Goal: Transaction & Acquisition: Obtain resource

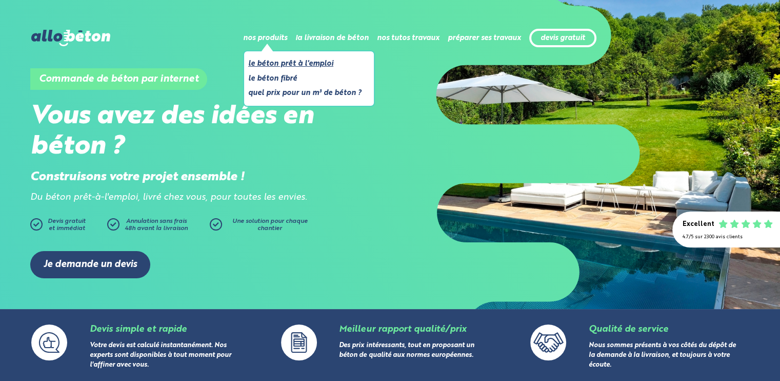
click at [302, 57] on link "Le béton prêt à l'emploi" at bounding box center [304, 63] width 113 height 13
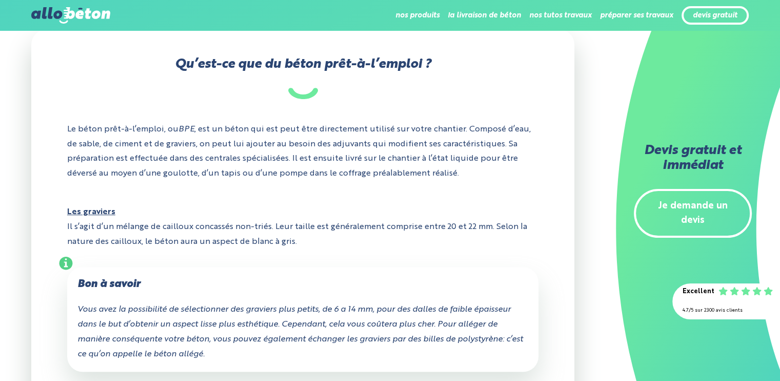
scroll to position [205, 0]
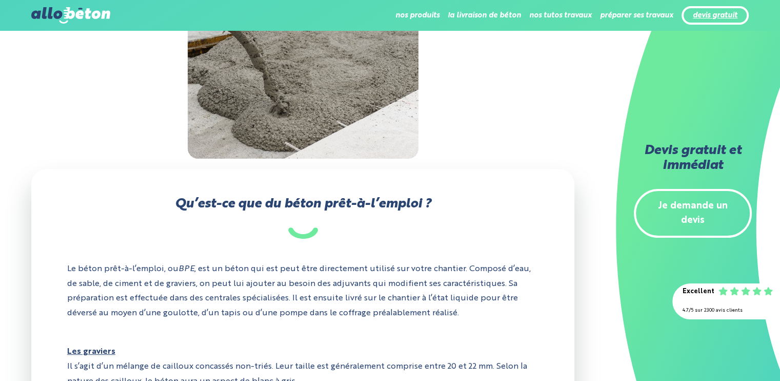
click at [730, 17] on link "devis gratuit" at bounding box center [715, 15] width 45 height 9
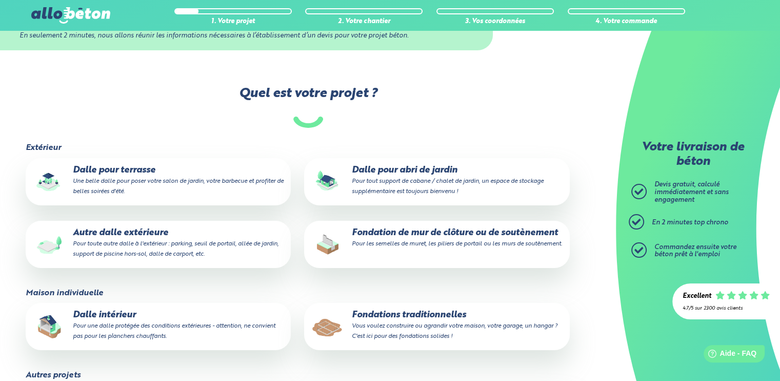
scroll to position [154, 0]
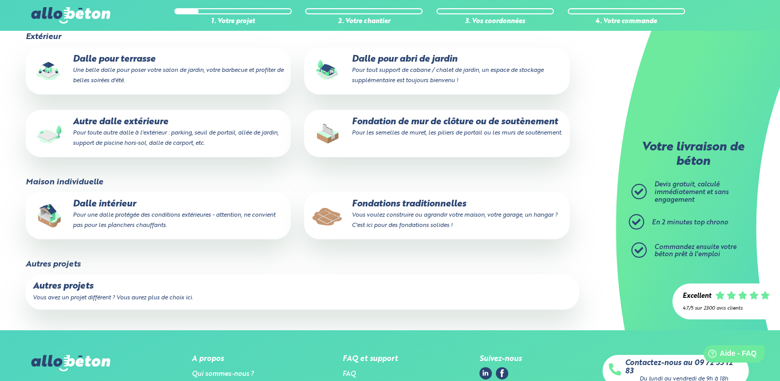
click at [193, 293] on label "Autres projets Vous avez un projet différent ? Vous aurez plus de choix ici." at bounding box center [303, 291] width 554 height 35
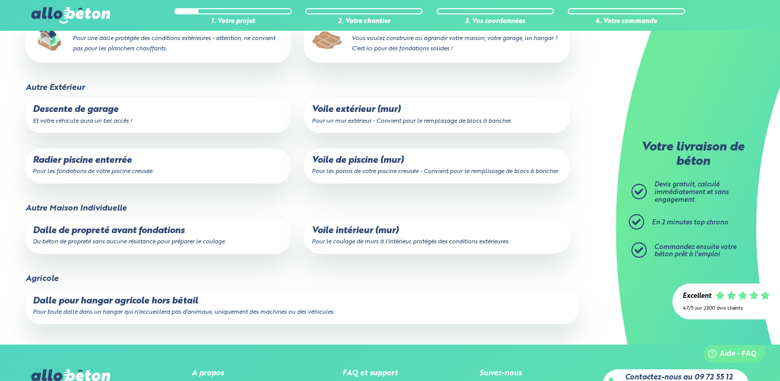
scroll to position [329, 0]
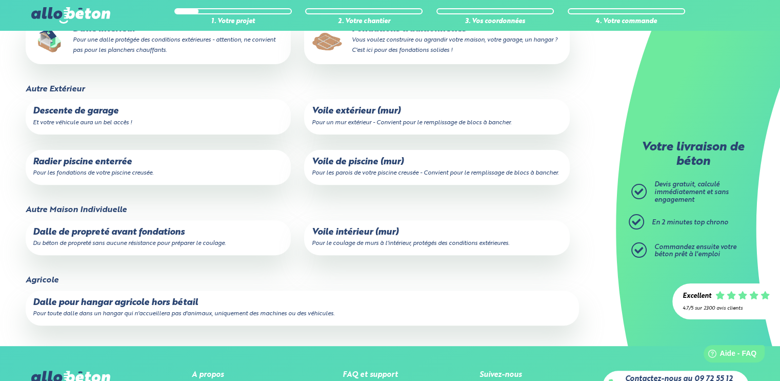
click at [133, 116] on p "Descente de garage Et votre véhicule aura un bel accès !" at bounding box center [158, 116] width 251 height 21
click at [0, 0] on input "Descente de garage Et votre véhicule aura un bel accès !" at bounding box center [0, 0] width 0 height 0
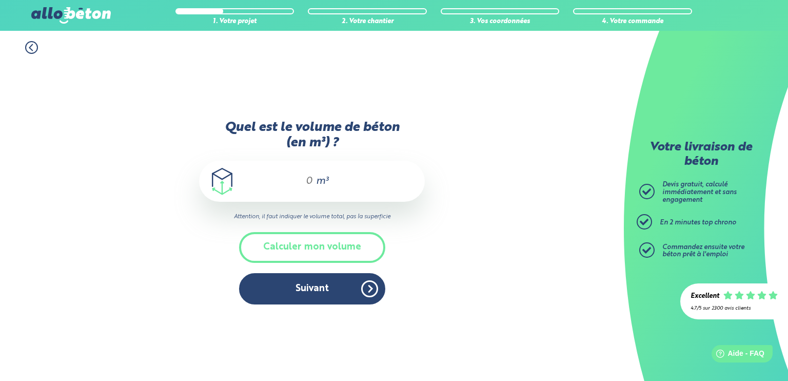
drag, startPoint x: 289, startPoint y: 191, endPoint x: 288, endPoint y: 185, distance: 5.7
click at [289, 190] on div "m³" at bounding box center [312, 181] width 226 height 41
drag, startPoint x: 295, startPoint y: 185, endPoint x: 308, endPoint y: 183, distance: 13.5
click at [308, 183] on div "m³" at bounding box center [312, 181] width 226 height 41
click at [308, 179] on input "Quel est le volume de béton (en m³) ?" at bounding box center [304, 181] width 17 height 12
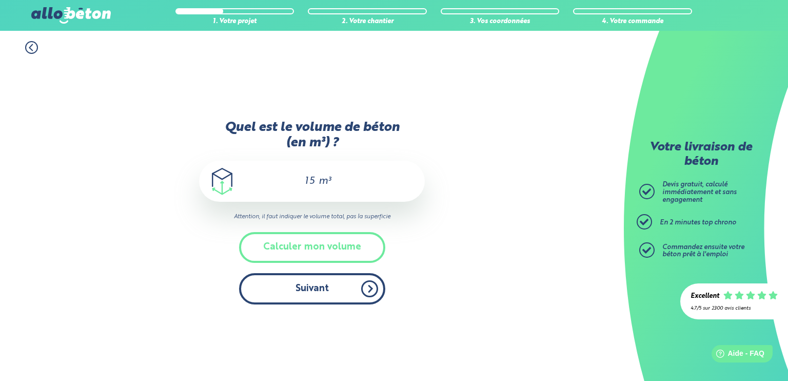
type input "15"
click at [366, 290] on button "Suivant" at bounding box center [312, 288] width 146 height 31
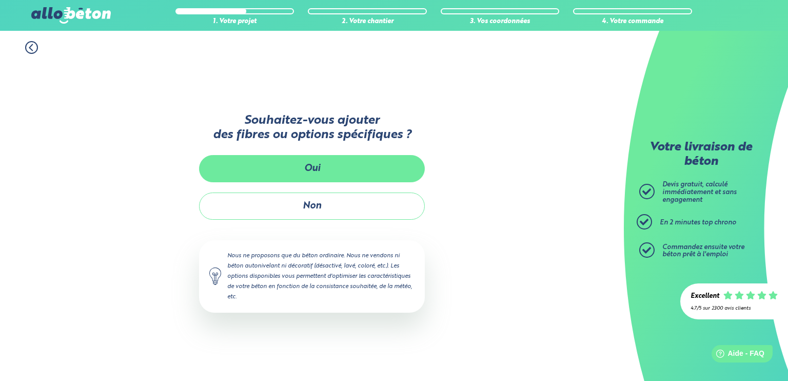
click at [327, 172] on button "Oui" at bounding box center [312, 168] width 226 height 27
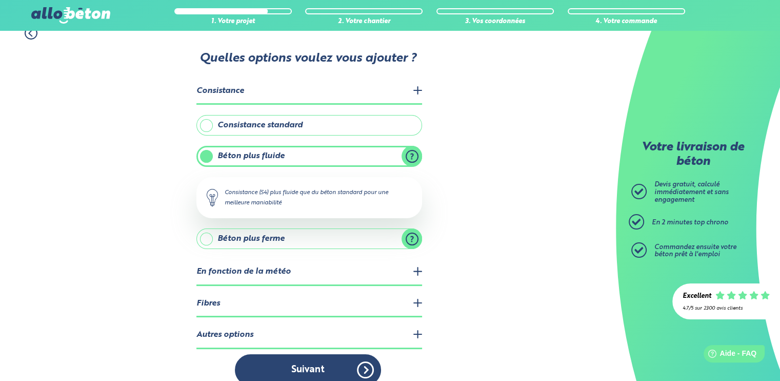
scroll to position [27, 0]
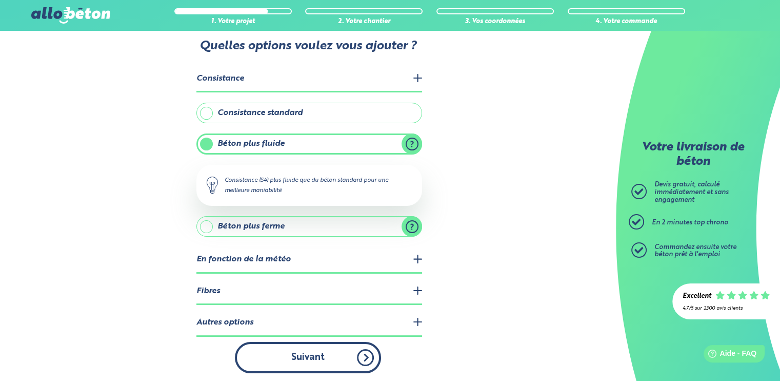
click at [280, 354] on button "Suivant" at bounding box center [308, 357] width 146 height 31
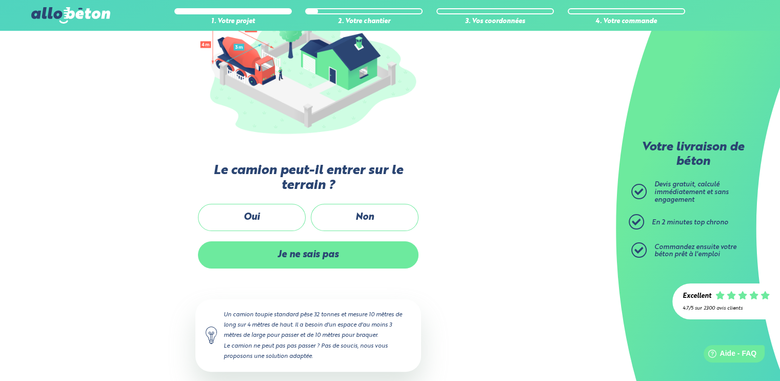
scroll to position [162, 0]
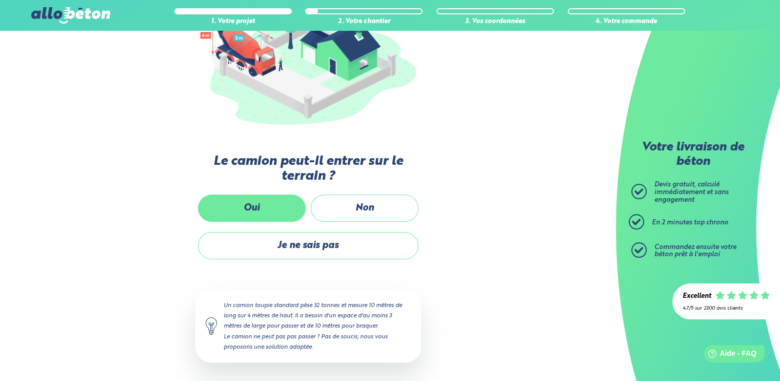
click at [248, 210] on label "Oui" at bounding box center [252, 207] width 108 height 27
click at [0, 0] on input "Oui" at bounding box center [0, 0] width 0 height 0
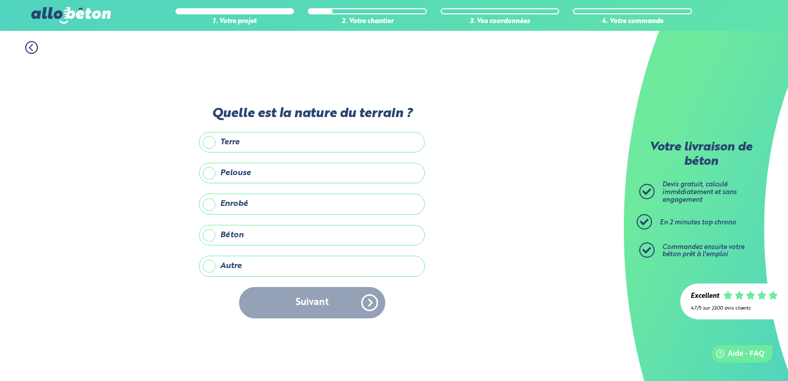
click at [244, 202] on label "Enrobé" at bounding box center [312, 203] width 226 height 21
click at [0, 0] on input "Enrobé" at bounding box center [0, 0] width 0 height 0
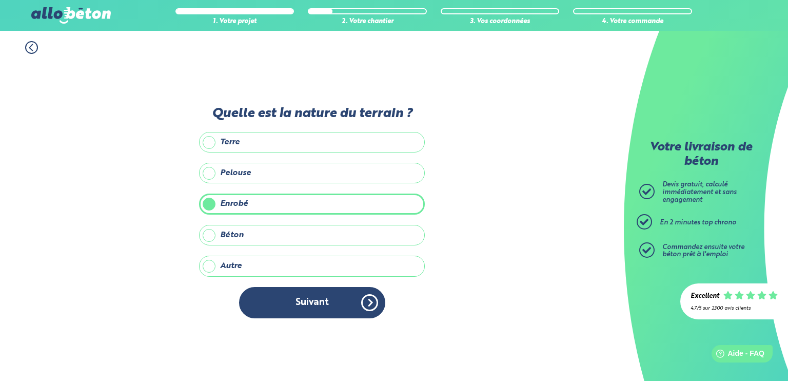
click at [289, 298] on button "Suivant" at bounding box center [312, 302] width 146 height 31
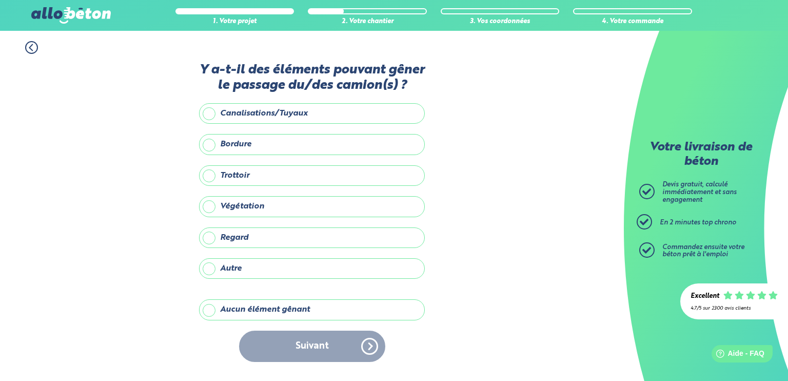
click at [224, 305] on label "Aucun élément gênant" at bounding box center [312, 309] width 226 height 21
click at [0, 0] on input "Aucun élément gênant" at bounding box center [0, 0] width 0 height 0
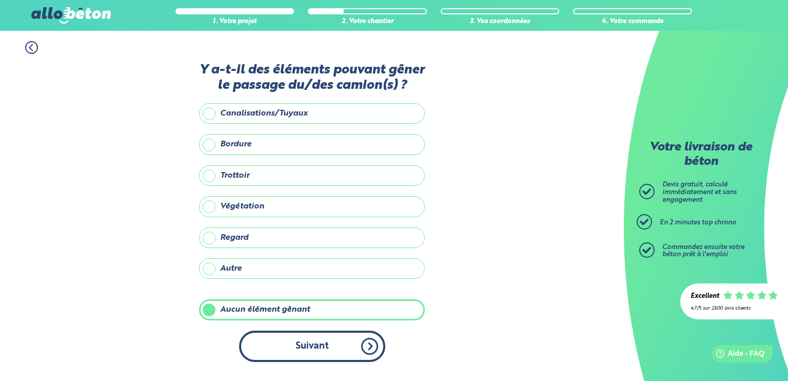
click at [275, 336] on button "Suivant" at bounding box center [312, 345] width 146 height 31
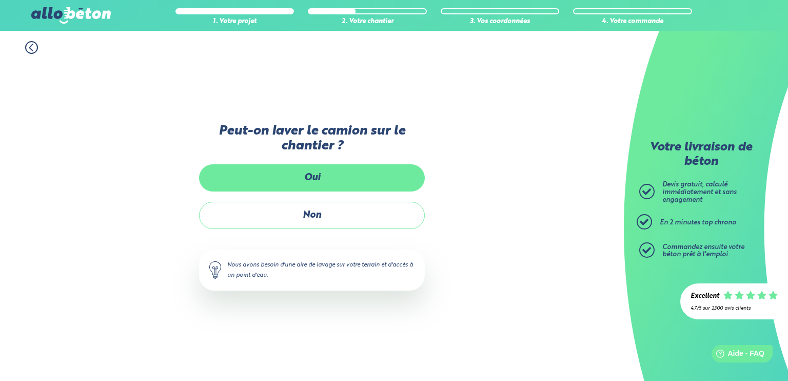
click at [324, 184] on label "Oui" at bounding box center [312, 177] width 226 height 27
click at [0, 0] on input "Oui" at bounding box center [0, 0] width 0 height 0
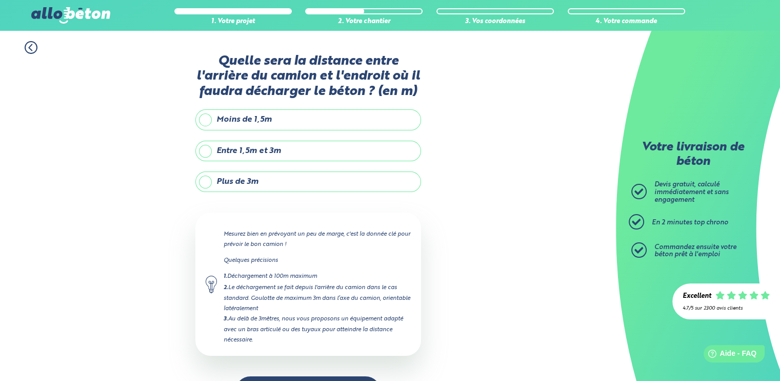
click at [273, 145] on label "Entre 1,5m et 3m" at bounding box center [308, 151] width 226 height 21
click at [0, 0] on input "Entre 1,5m et 3m" at bounding box center [0, 0] width 0 height 0
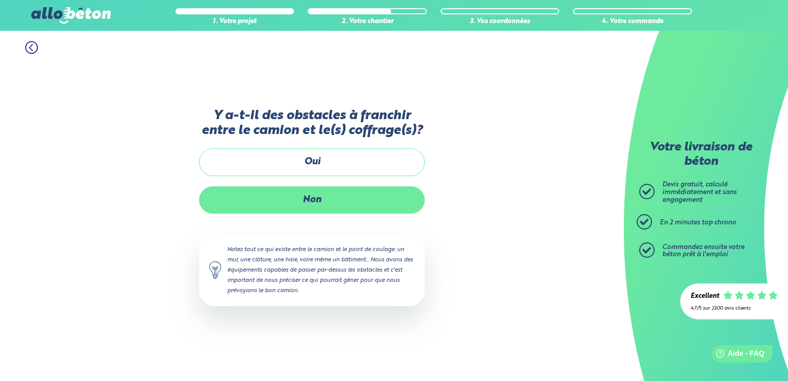
click at [300, 212] on label "Non" at bounding box center [312, 199] width 226 height 27
click at [0, 0] on input "Non" at bounding box center [0, 0] width 0 height 0
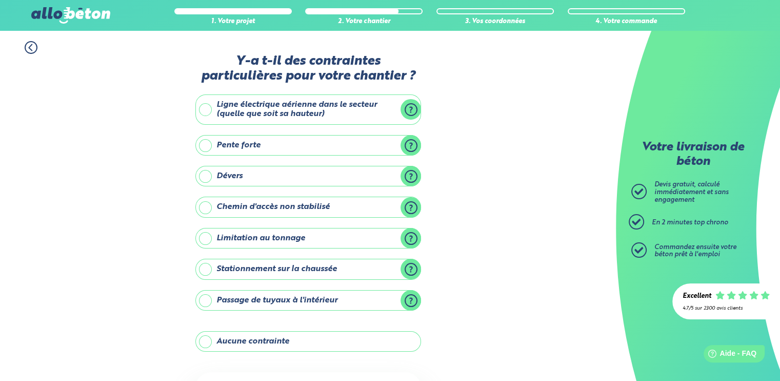
click at [230, 344] on label "Aucune contrainte" at bounding box center [308, 341] width 226 height 21
click at [0, 0] on input "Aucune contrainte" at bounding box center [0, 0] width 0 height 0
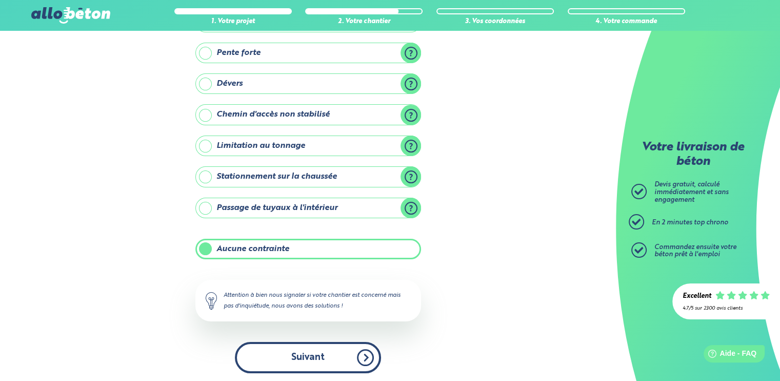
click at [293, 362] on button "Suivant" at bounding box center [308, 357] width 146 height 31
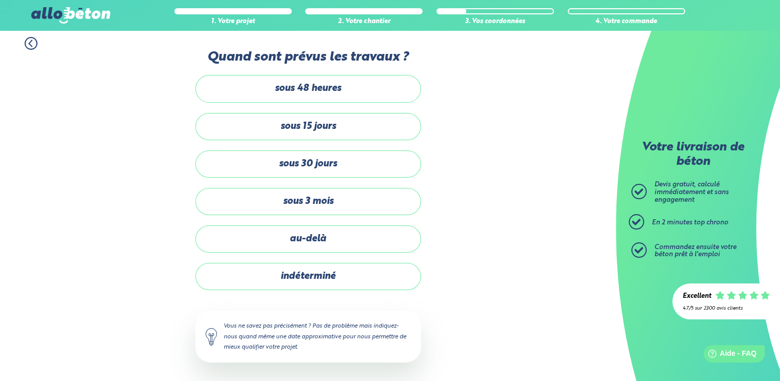
click at [335, 143] on div "sous 48 heures sous 15 jours sous 30 jours sous 3 mois au-delà indéterminé" at bounding box center [308, 182] width 226 height 215
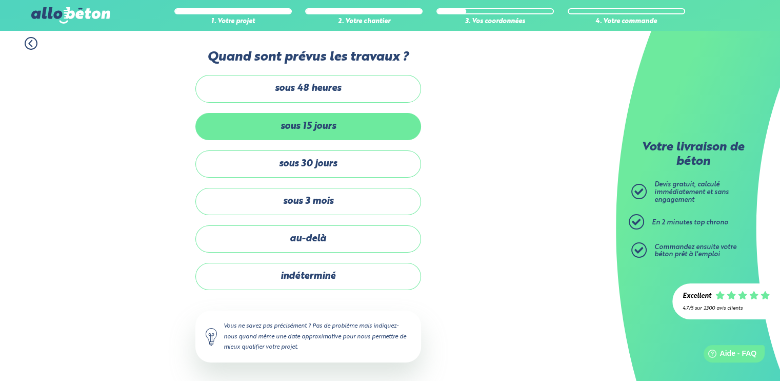
click at [350, 126] on label "sous 15 jours" at bounding box center [308, 126] width 226 height 27
click at [0, 0] on input "sous 15 jours" at bounding box center [0, 0] width 0 height 0
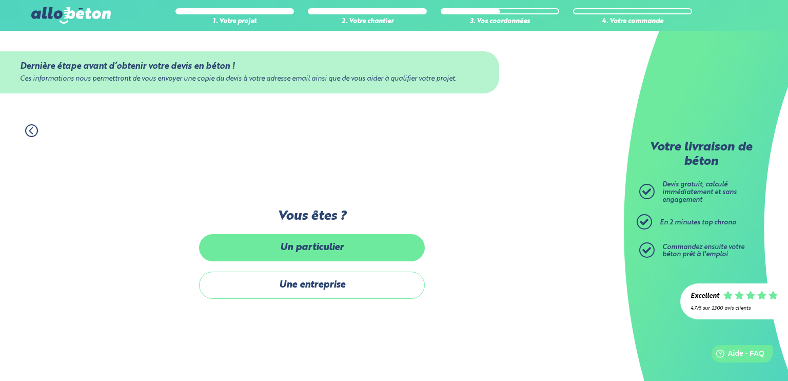
click at [332, 253] on label "Un particulier" at bounding box center [312, 247] width 226 height 27
click at [0, 0] on input "Un particulier" at bounding box center [0, 0] width 0 height 0
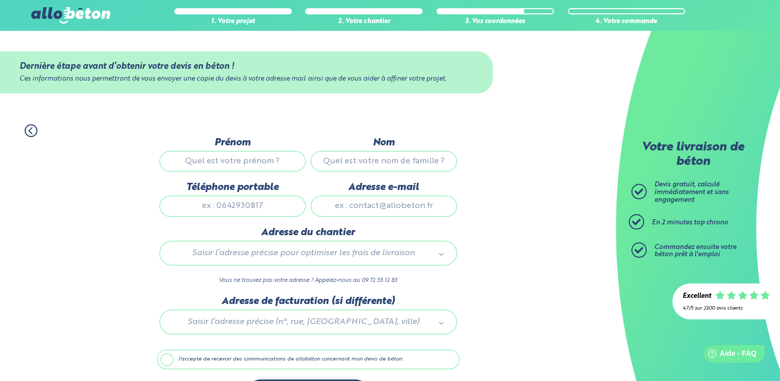
scroll to position [33, 0]
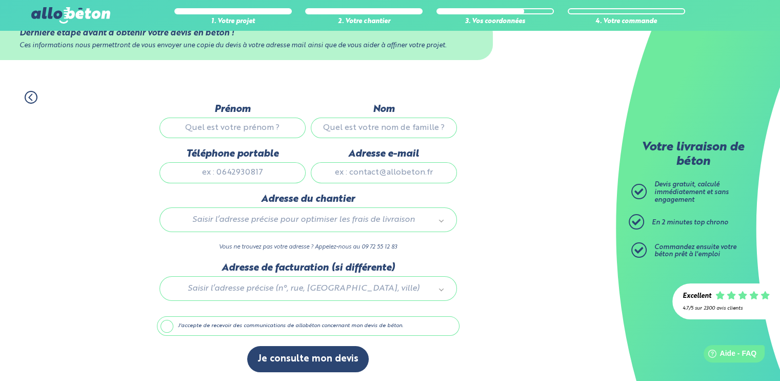
click at [242, 115] on label "Prénom" at bounding box center [233, 109] width 146 height 11
click at [242, 117] on input "Prénom" at bounding box center [233, 127] width 146 height 21
click at [242, 116] on div "Prénom" at bounding box center [232, 126] width 151 height 45
drag, startPoint x: 242, startPoint y: 116, endPoint x: 238, endPoint y: 126, distance: 11.1
click at [238, 126] on input "Prénom" at bounding box center [233, 127] width 146 height 21
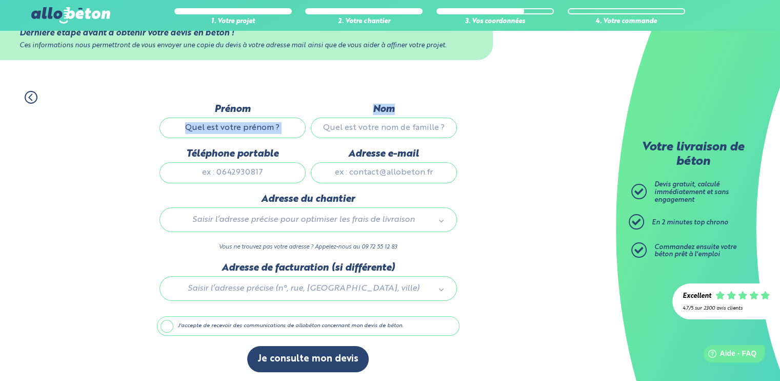
type input "LUCAS"
type input "DA [PERSON_NAME]"
type input "0604411829"
type input "[EMAIL_ADDRESS][DOMAIN_NAME]"
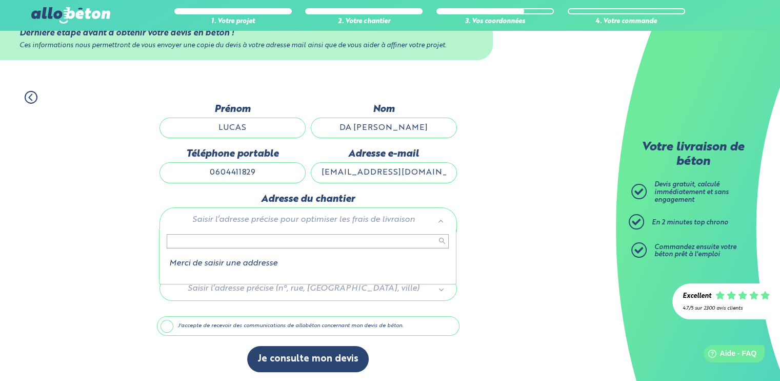
click at [285, 236] on input "text" at bounding box center [308, 241] width 282 height 14
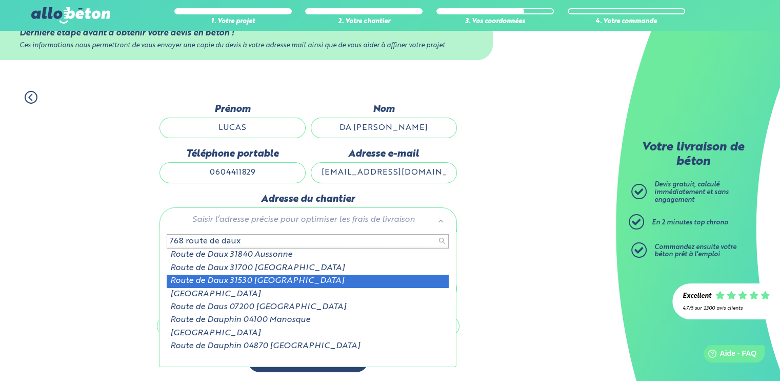
type input "768 route de daux"
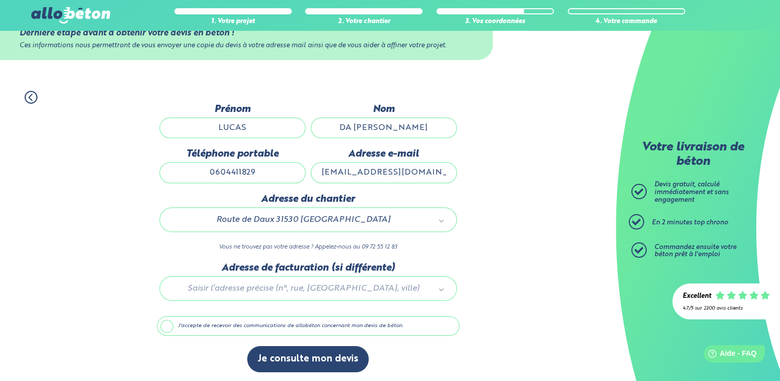
click at [281, 329] on label "J'accepte de recevoir des communications de allobéton concernant mon devis de b…" at bounding box center [308, 325] width 303 height 19
click at [0, 0] on input "J'accepte de recevoir des communications de allobéton concernant mon devis de b…" at bounding box center [0, 0] width 0 height 0
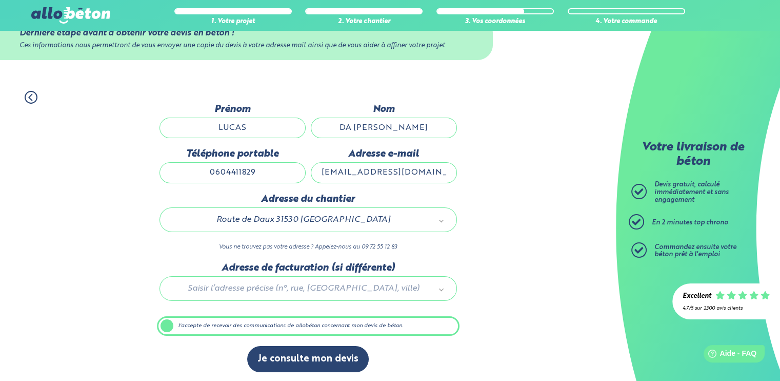
scroll to position [33, 0]
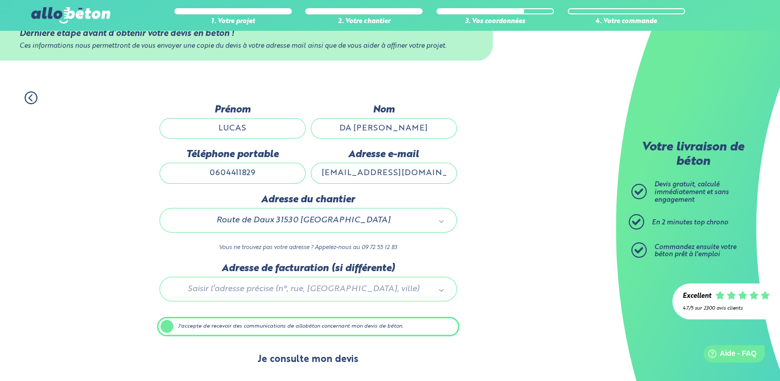
click at [326, 363] on button "Je consulte mon devis" at bounding box center [308, 359] width 122 height 26
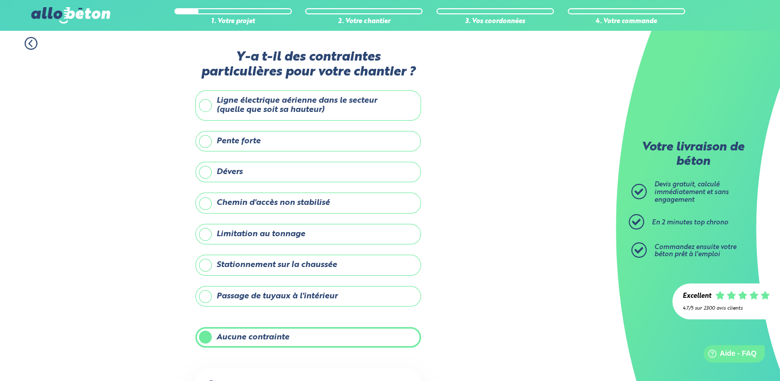
scroll to position [92, 0]
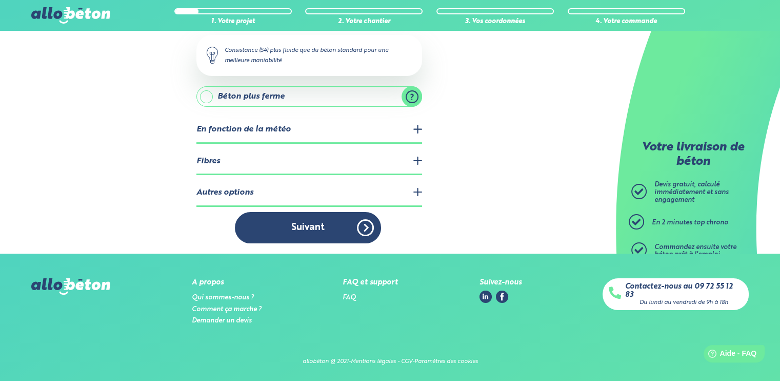
scroll to position [27, 0]
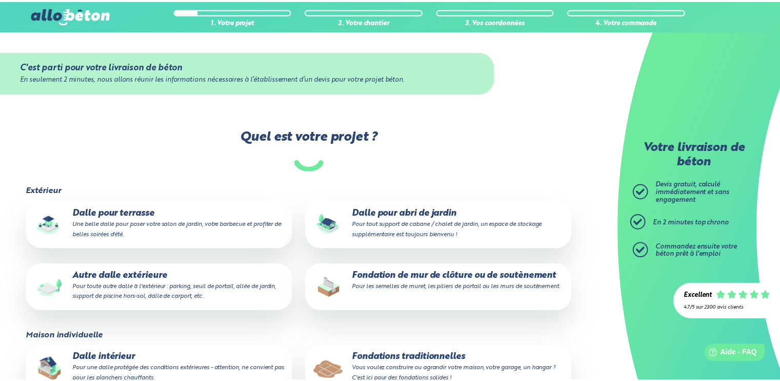
scroll to position [230, 0]
